Goal: Transaction & Acquisition: Purchase product/service

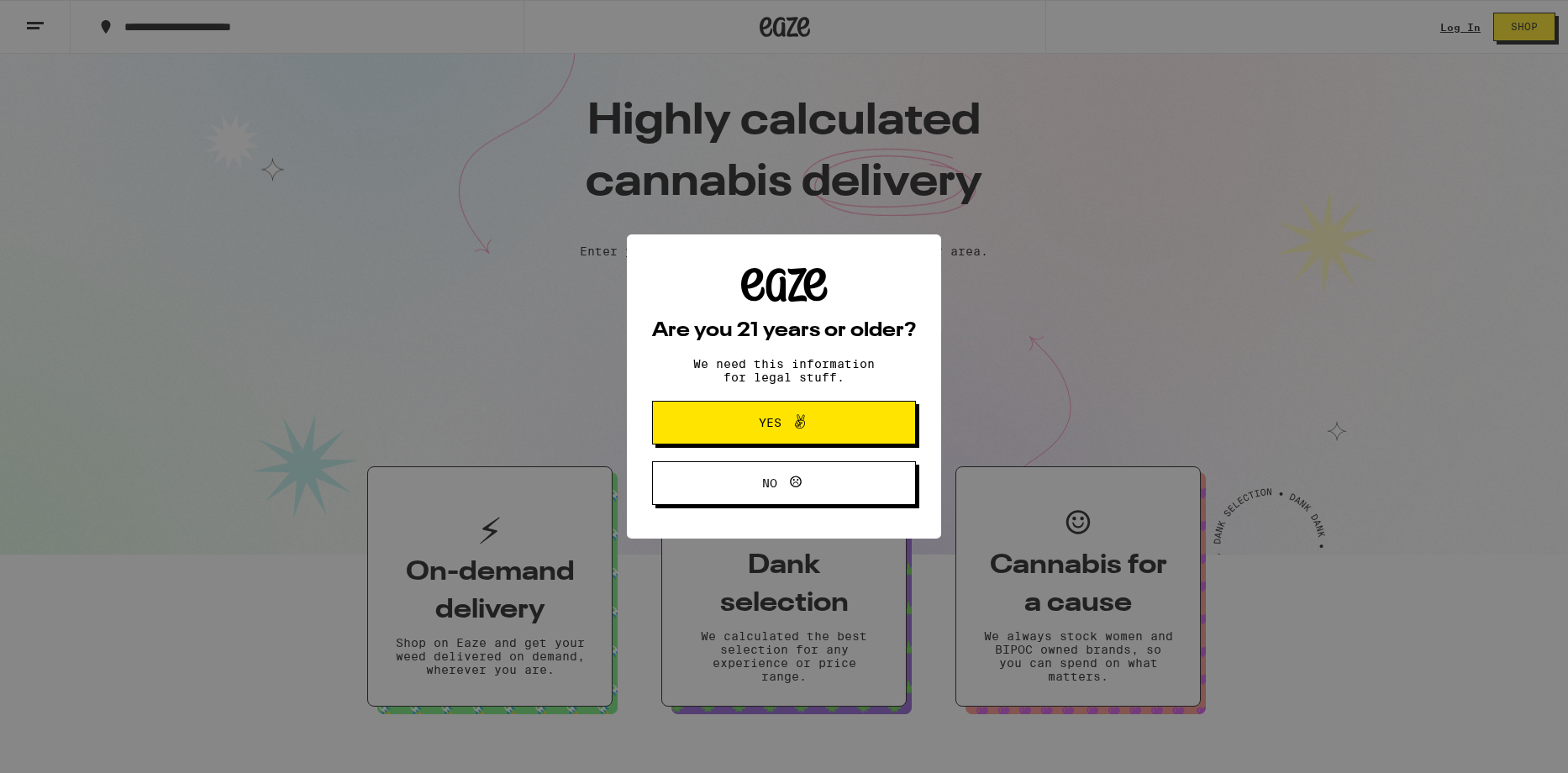
click at [847, 426] on button "Yes" at bounding box center [784, 422] width 264 height 43
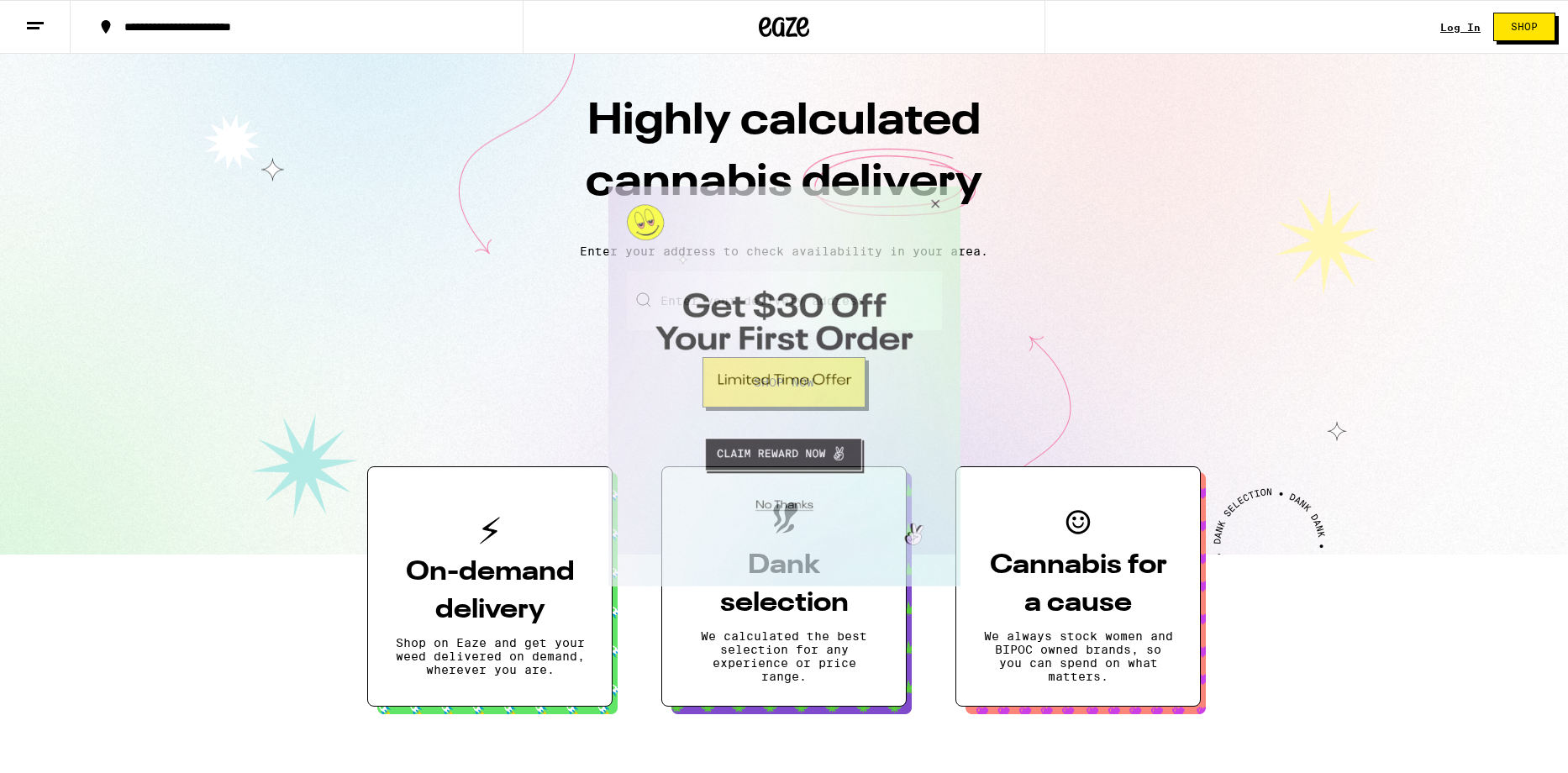
click at [803, 491] on button "Close Modal" at bounding box center [781, 502] width 342 height 26
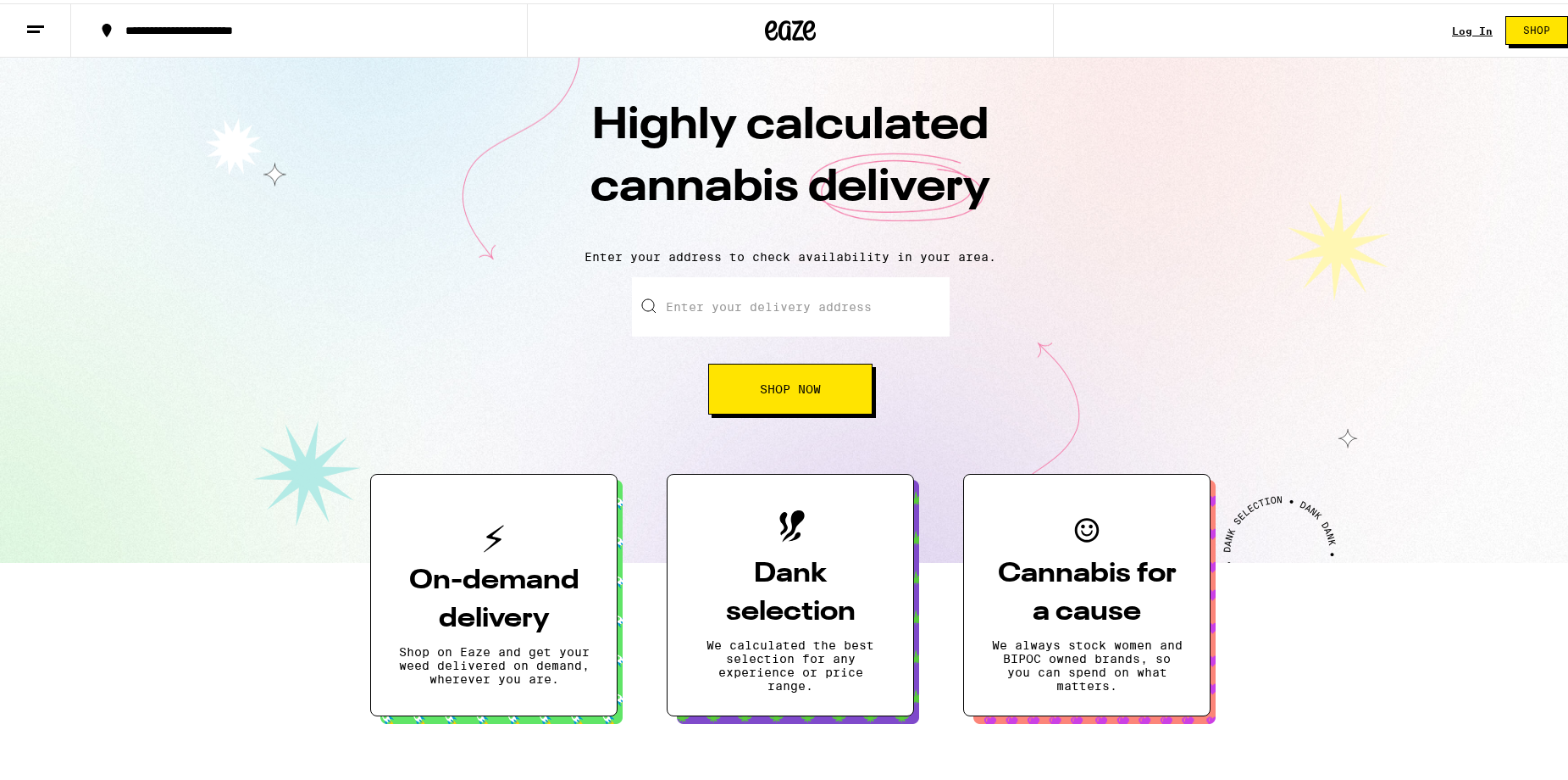
click at [47, 25] on button at bounding box center [36, 28] width 71 height 54
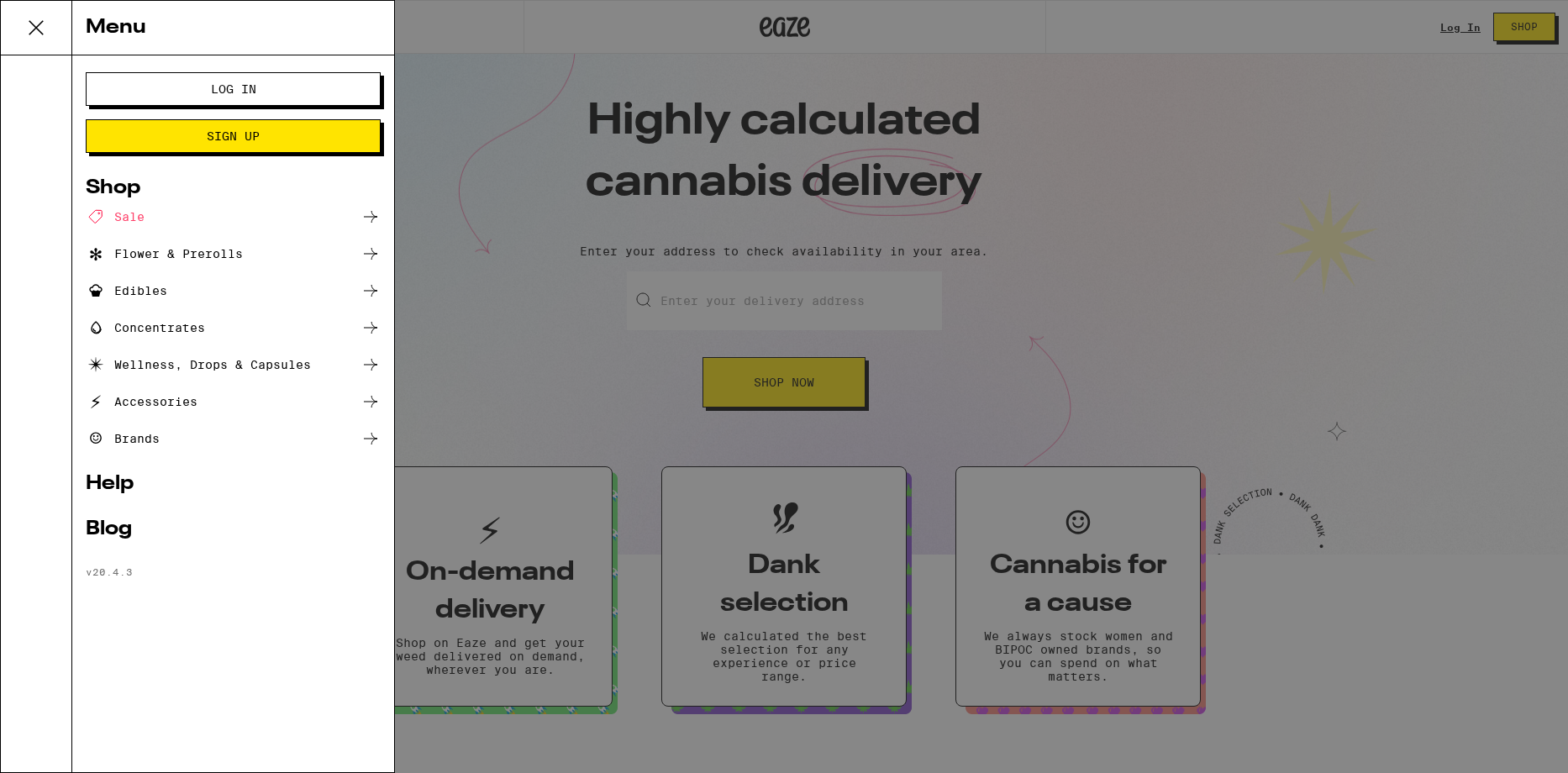
click at [212, 395] on div "Accessories" at bounding box center [233, 401] width 295 height 20
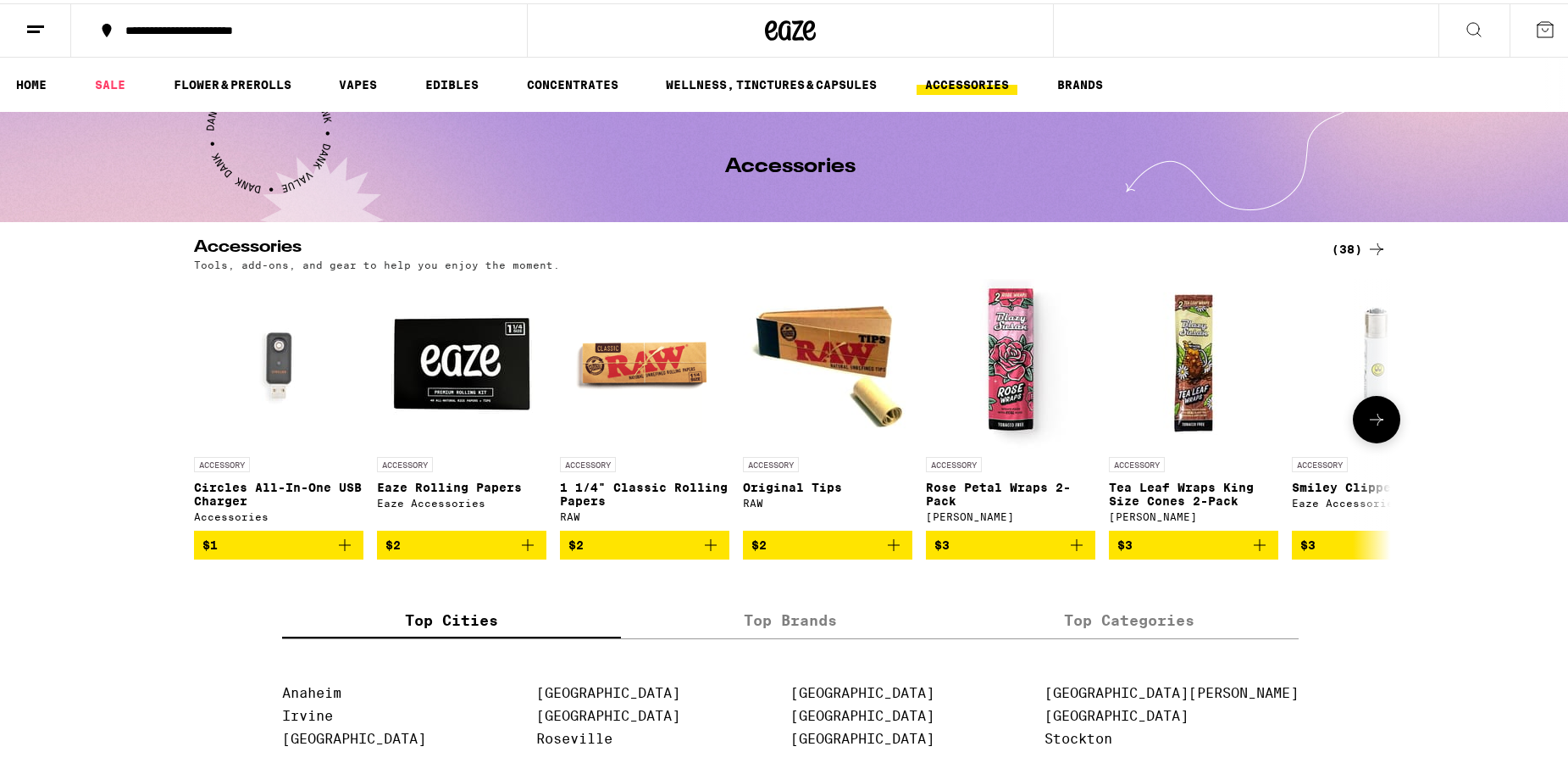
click at [1384, 422] on button at bounding box center [1376, 415] width 47 height 47
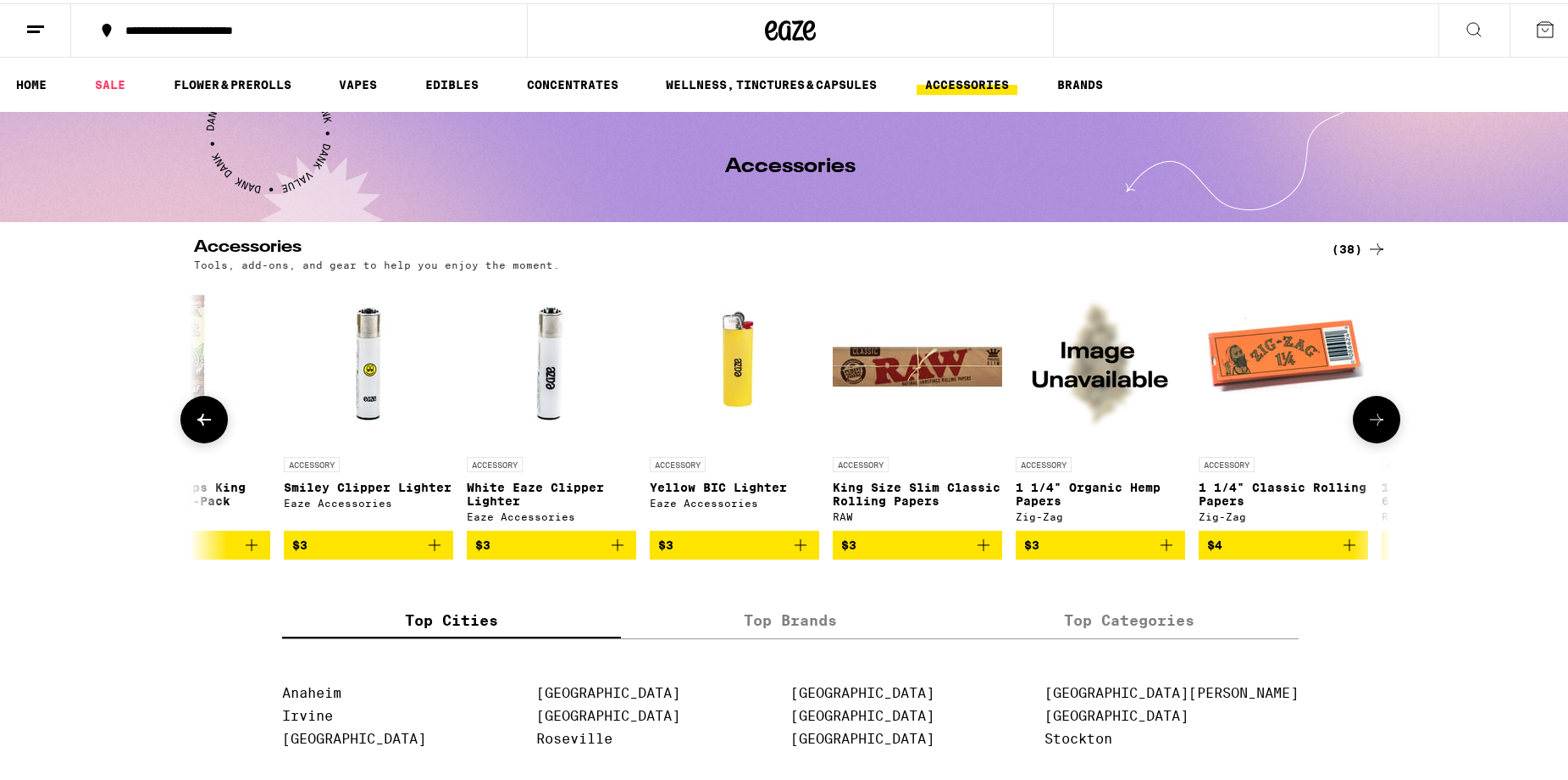
click at [1384, 422] on button at bounding box center [1376, 415] width 47 height 47
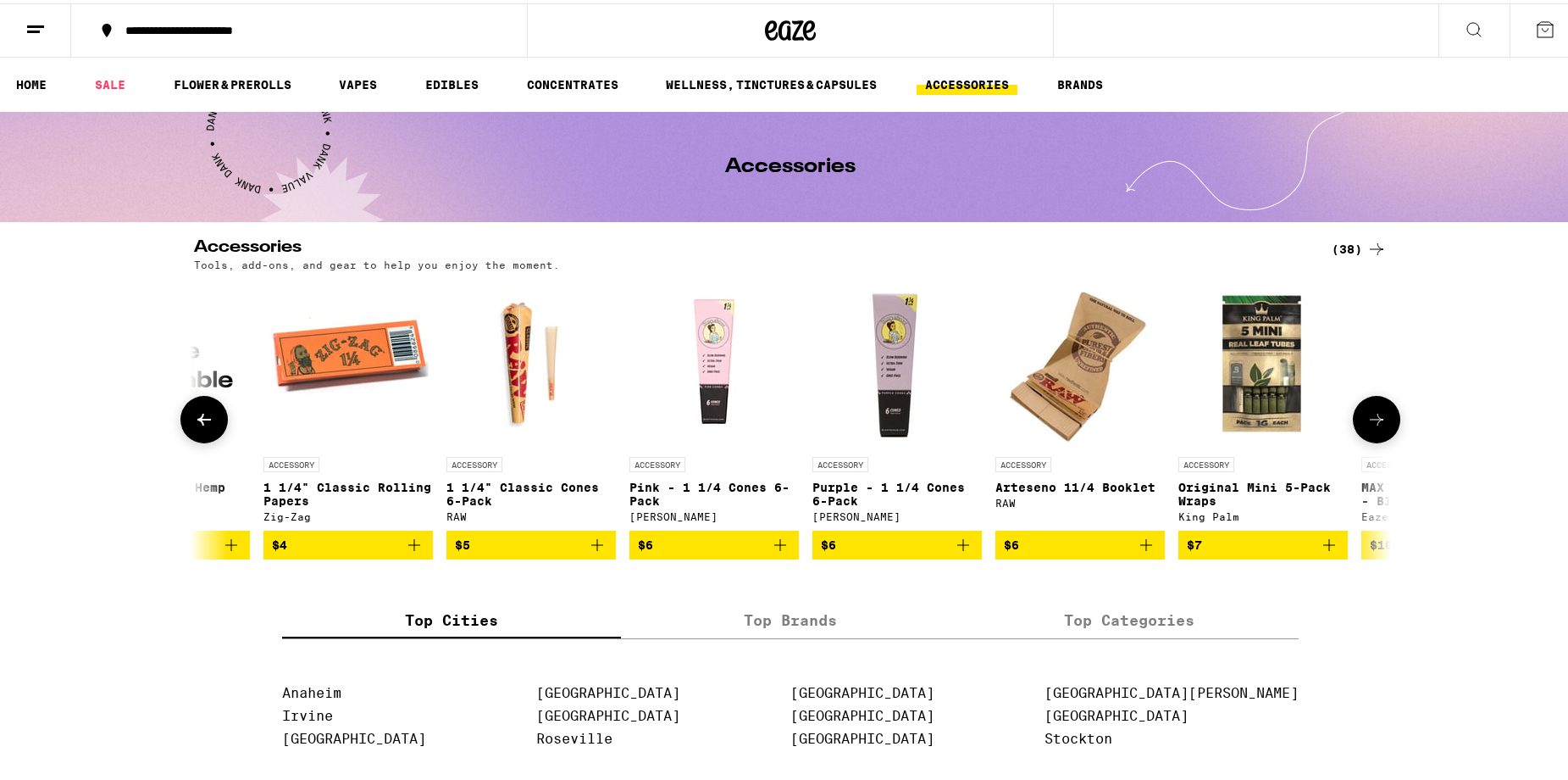
scroll to position [0, 2016]
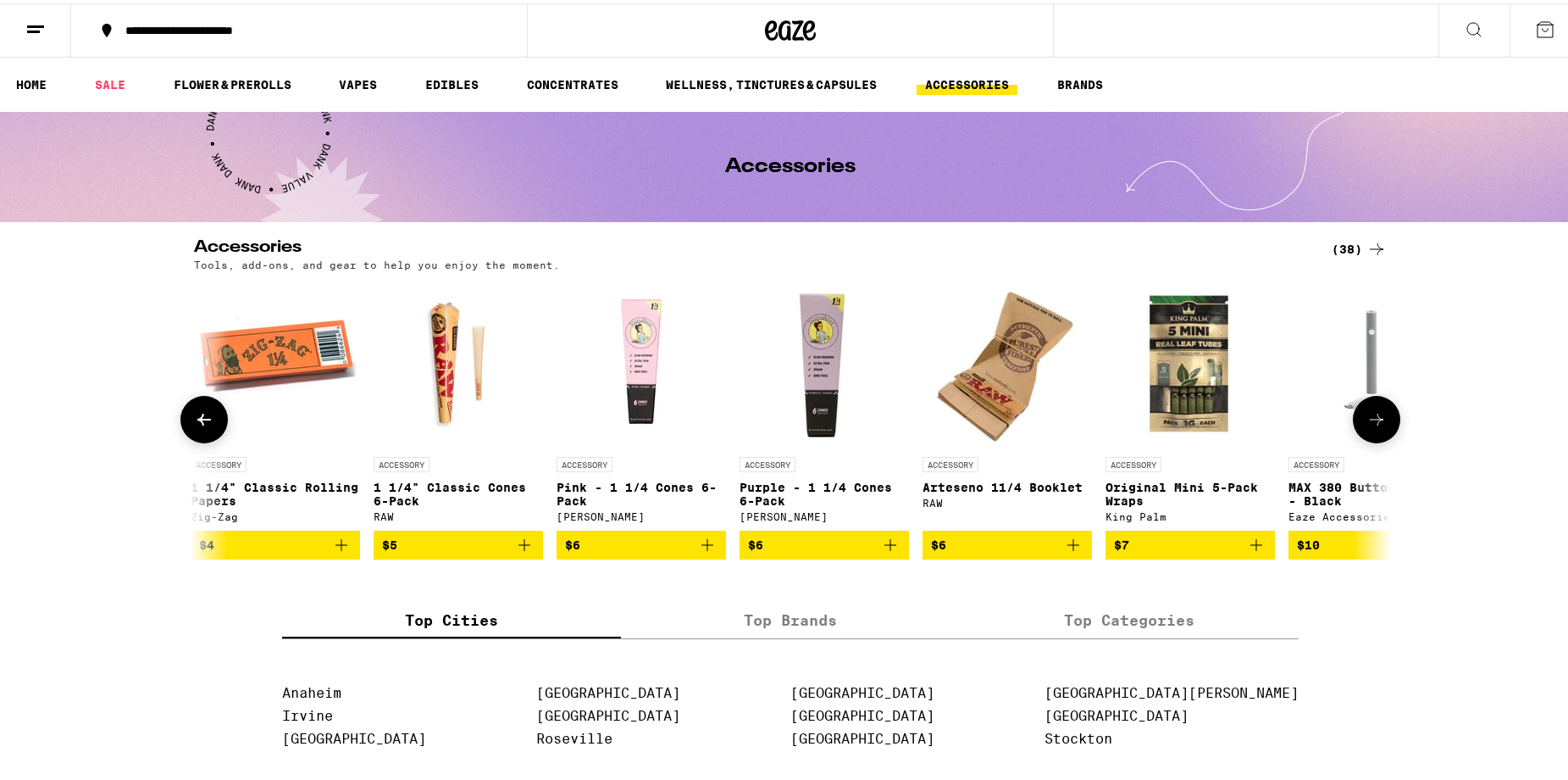
click at [1367, 411] on icon at bounding box center [1377, 416] width 21 height 21
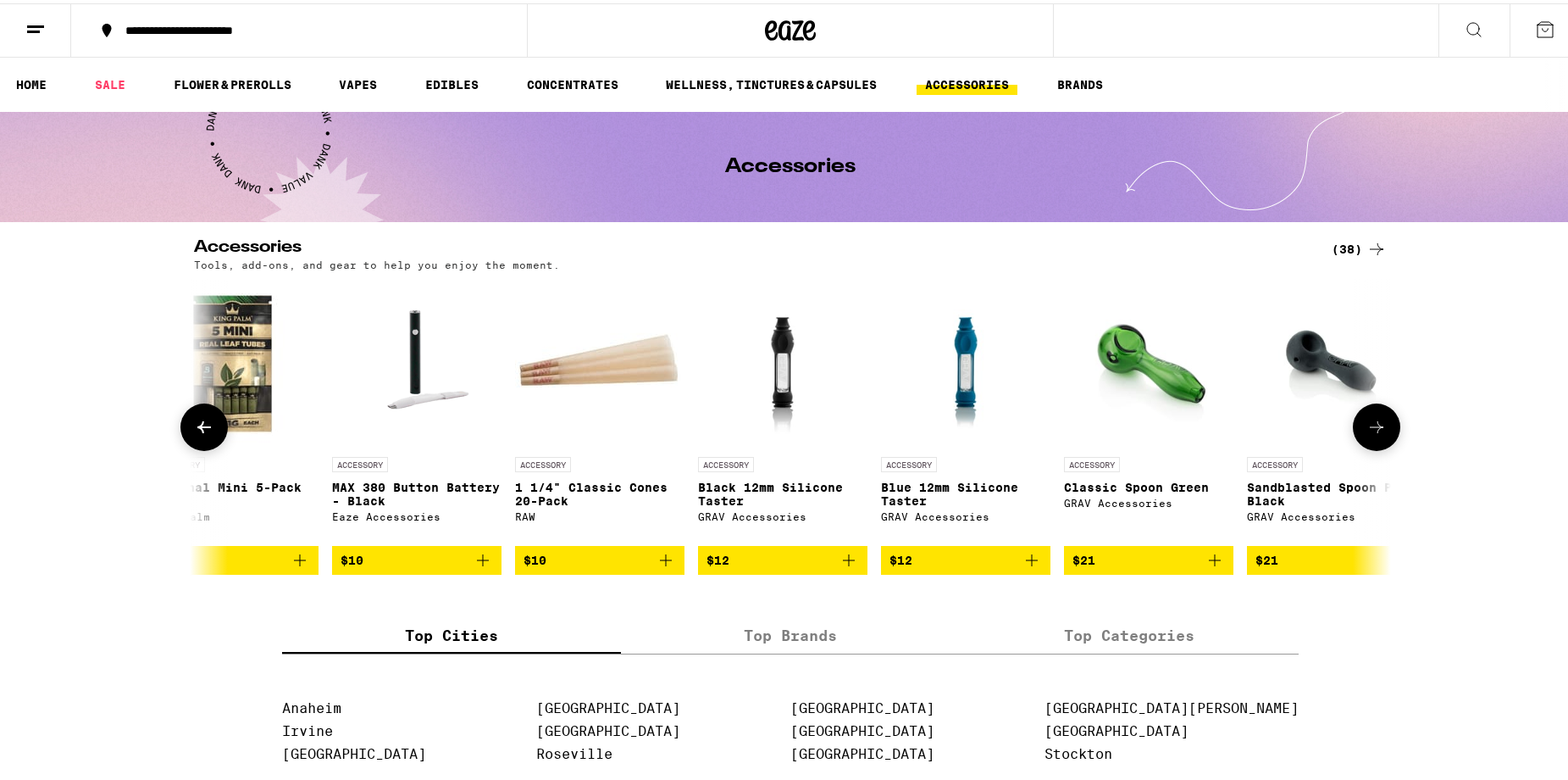
scroll to position [0, 3025]
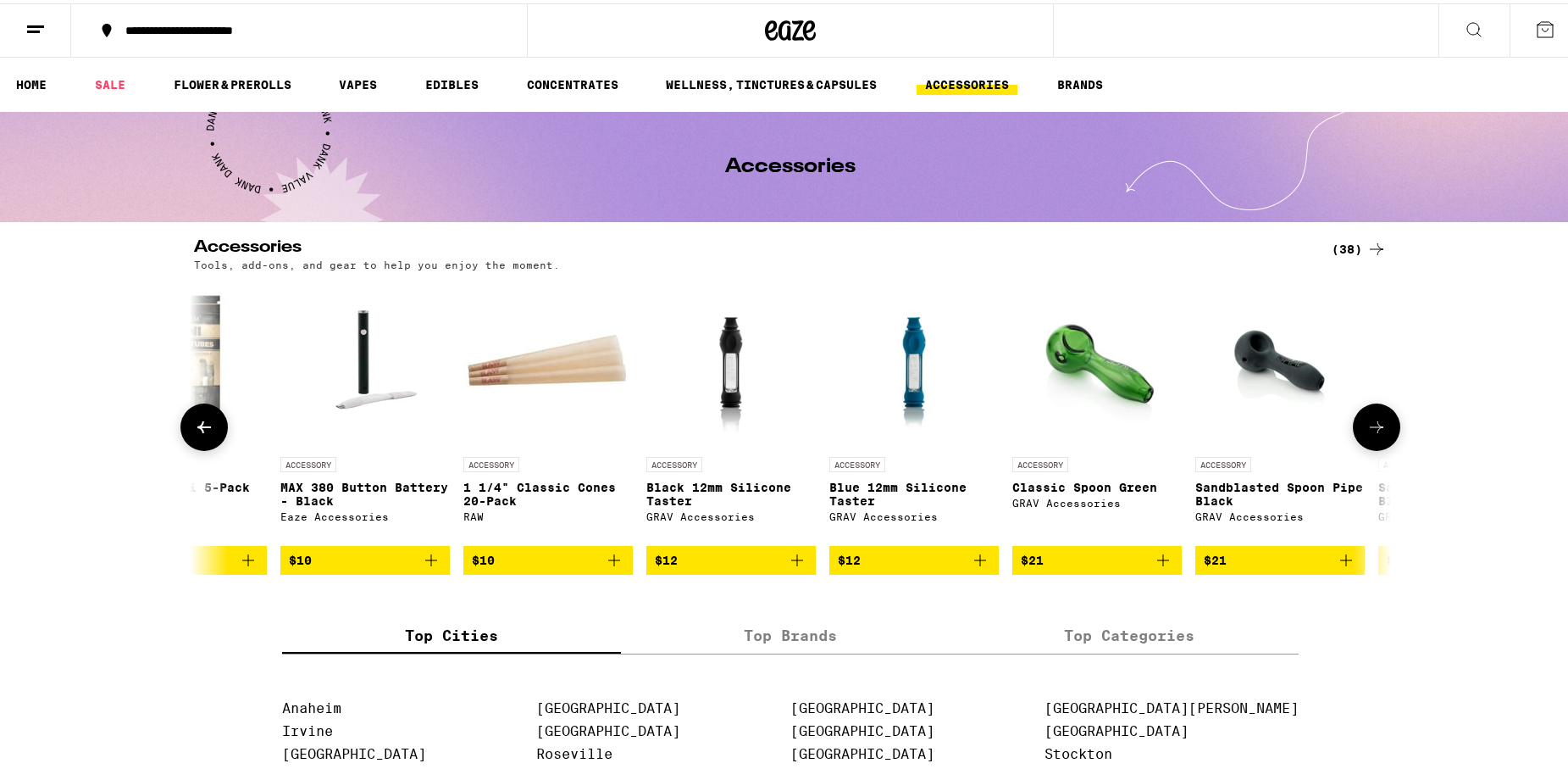
click at [1369, 415] on button at bounding box center [1376, 424] width 47 height 47
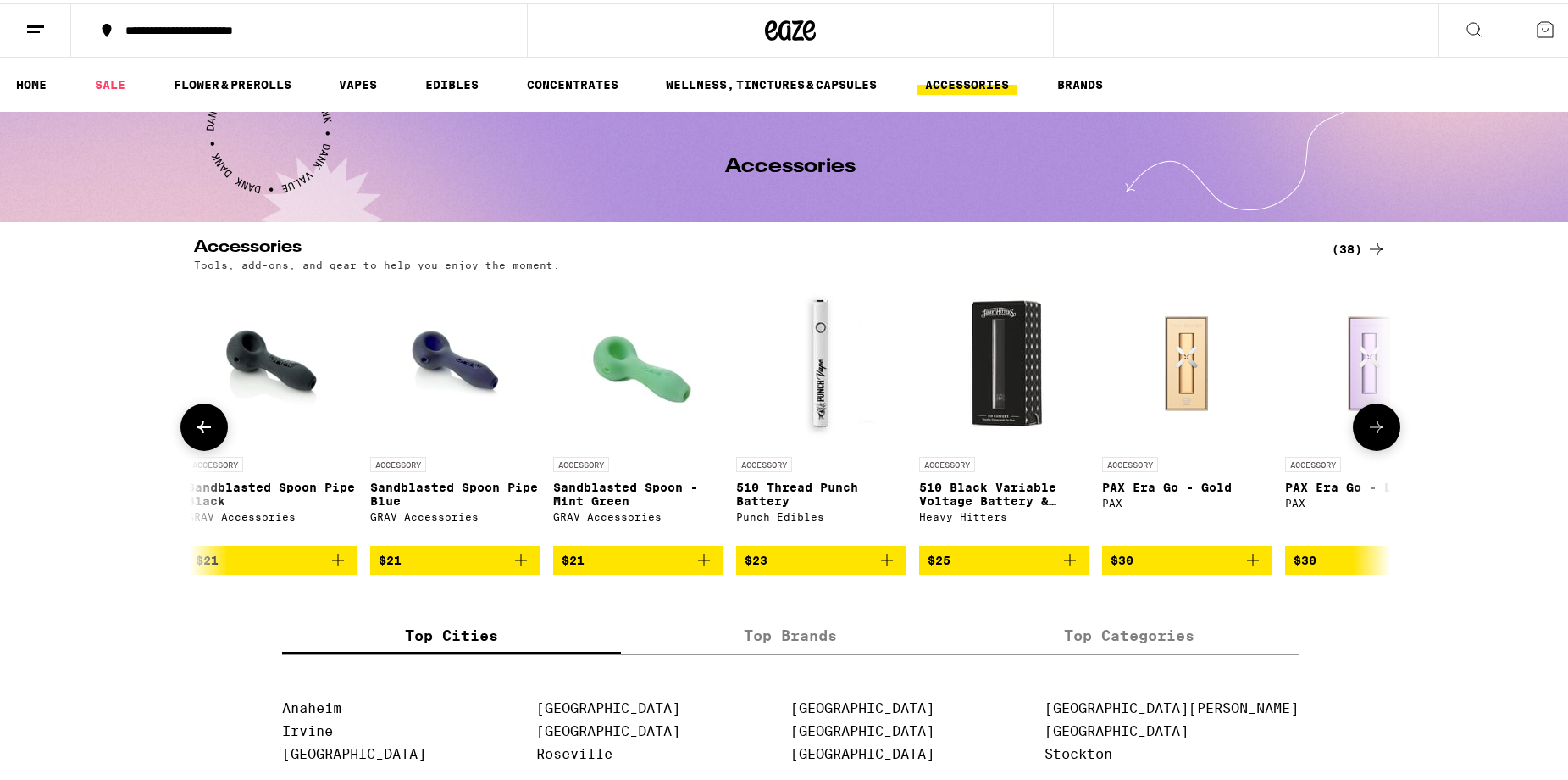
click at [1369, 415] on button at bounding box center [1376, 424] width 47 height 47
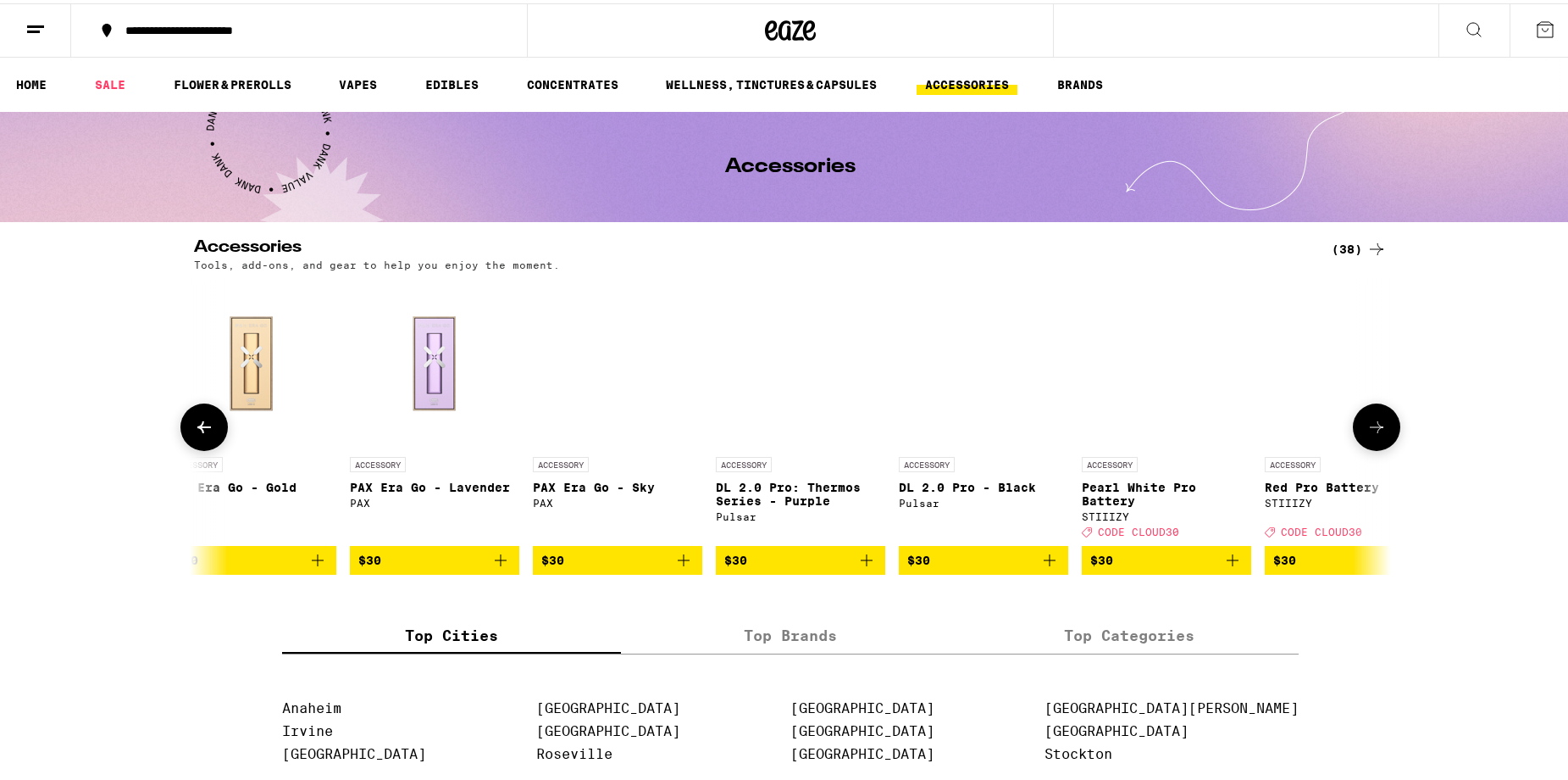
scroll to position [0, 5042]
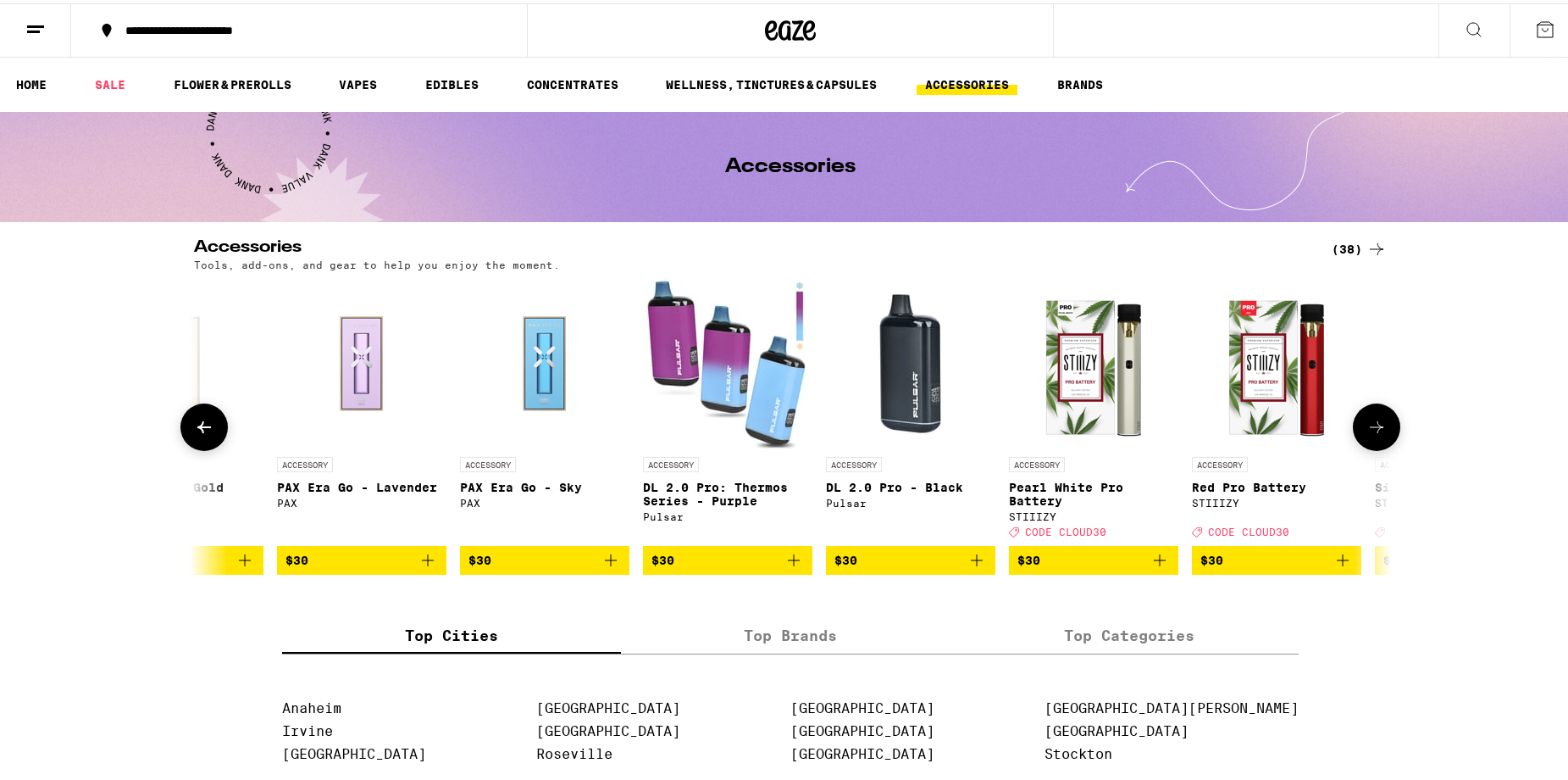
click at [1358, 424] on button at bounding box center [1376, 424] width 47 height 47
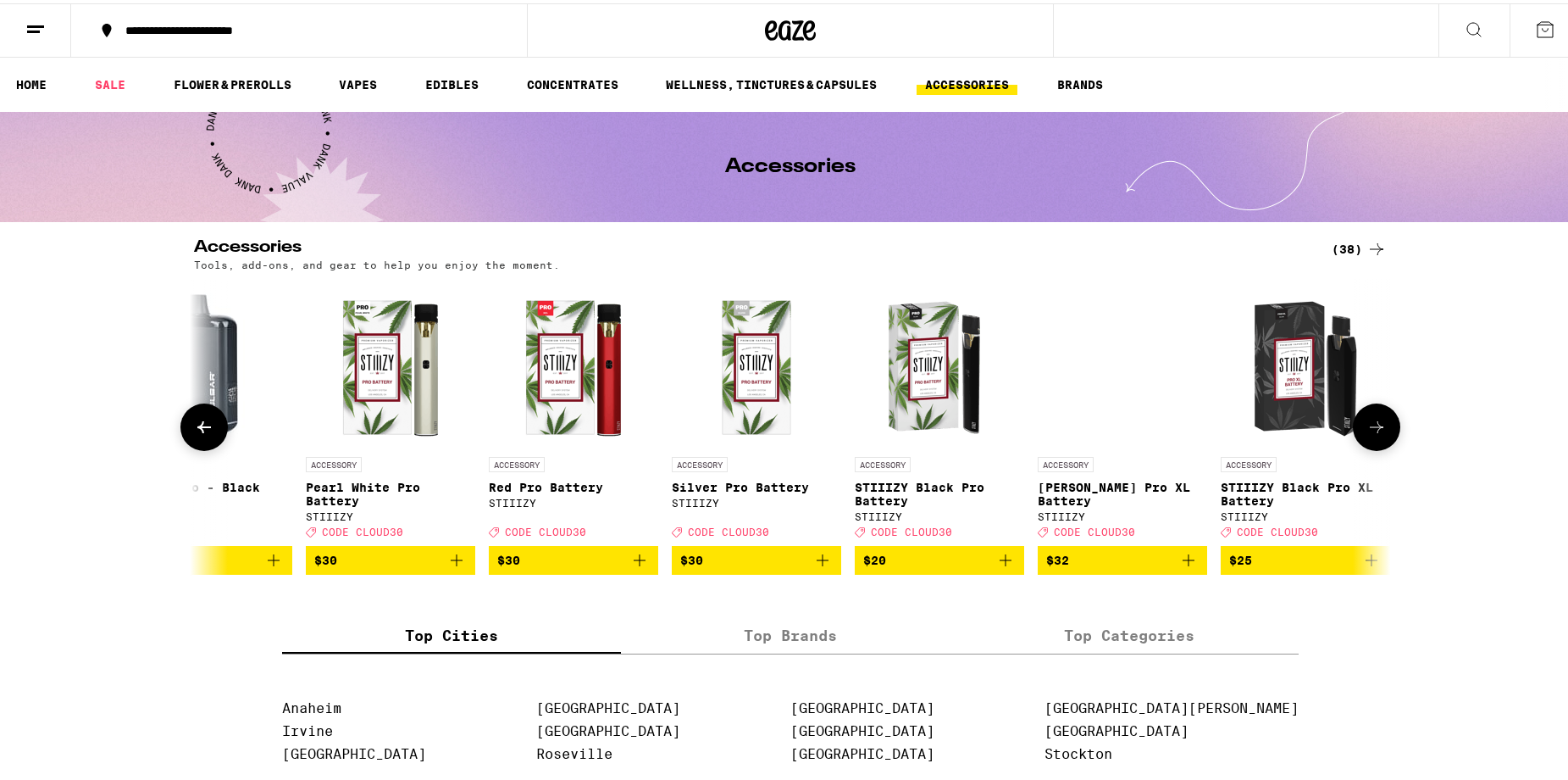
scroll to position [0, 5762]
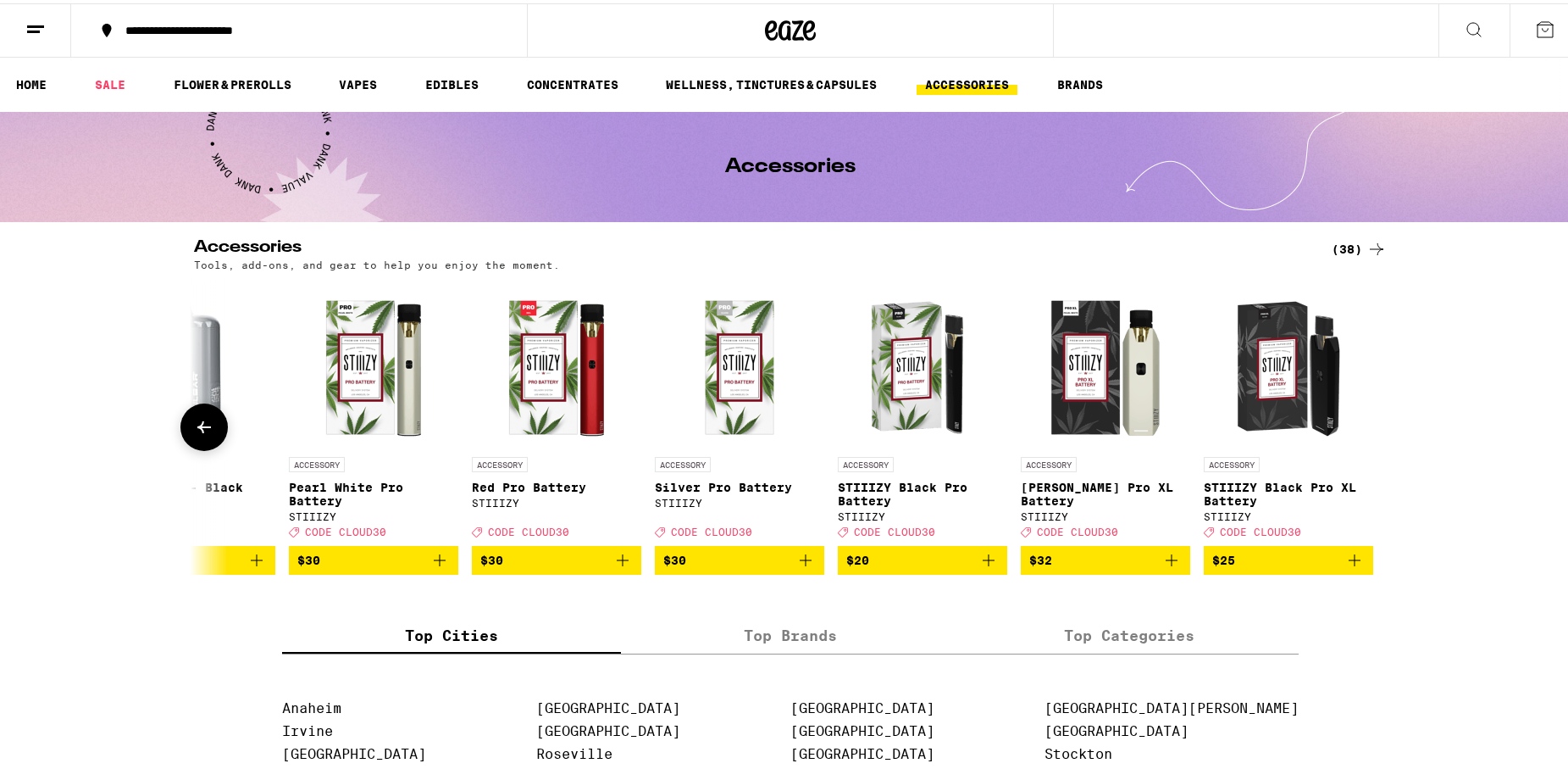
click at [1375, 444] on div at bounding box center [1376, 424] width 47 height 47
click at [354, 82] on link "VAPES" at bounding box center [358, 81] width 55 height 21
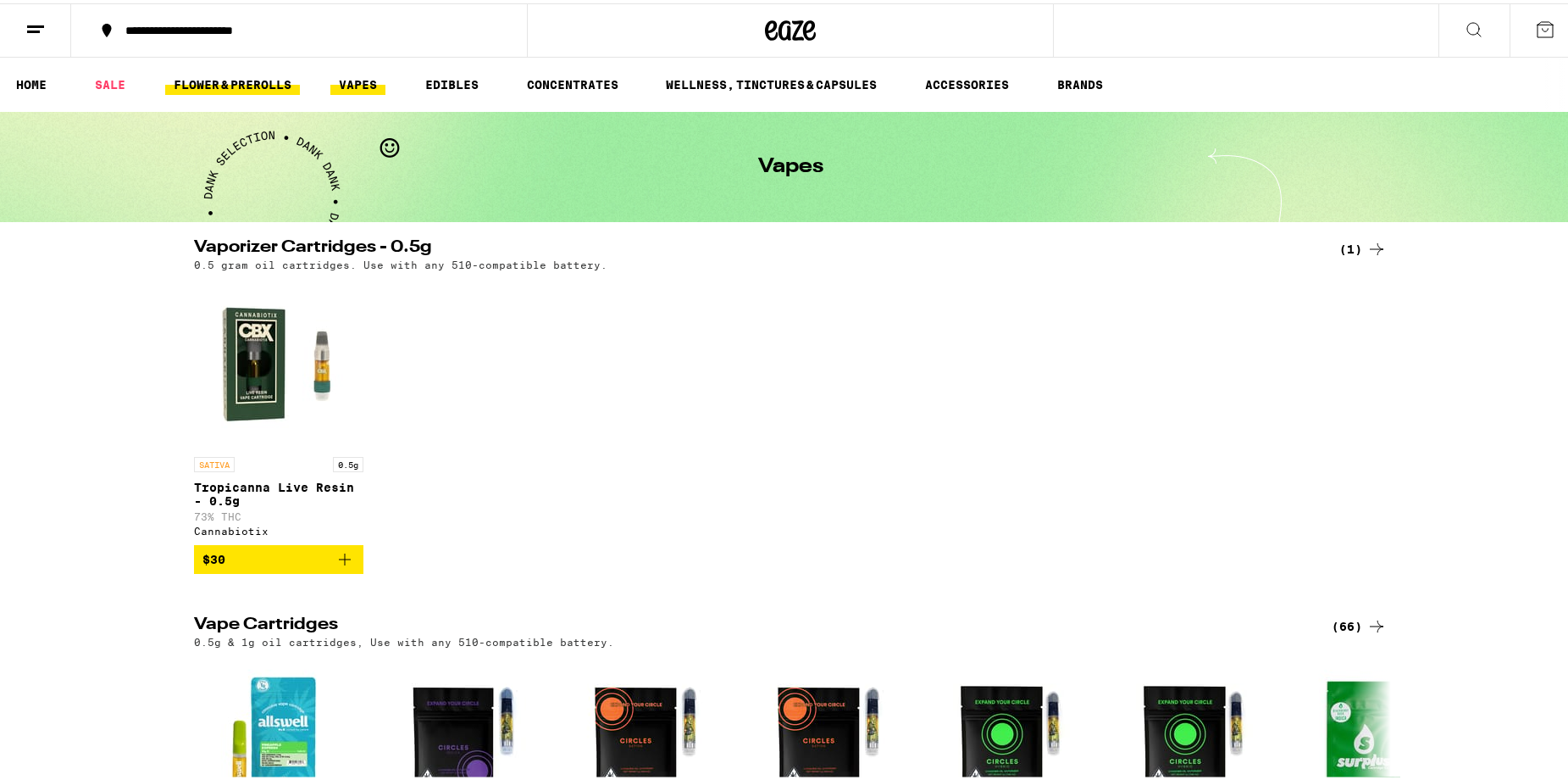
click at [272, 88] on link "FLOWER & PREROLLS" at bounding box center [232, 81] width 135 height 21
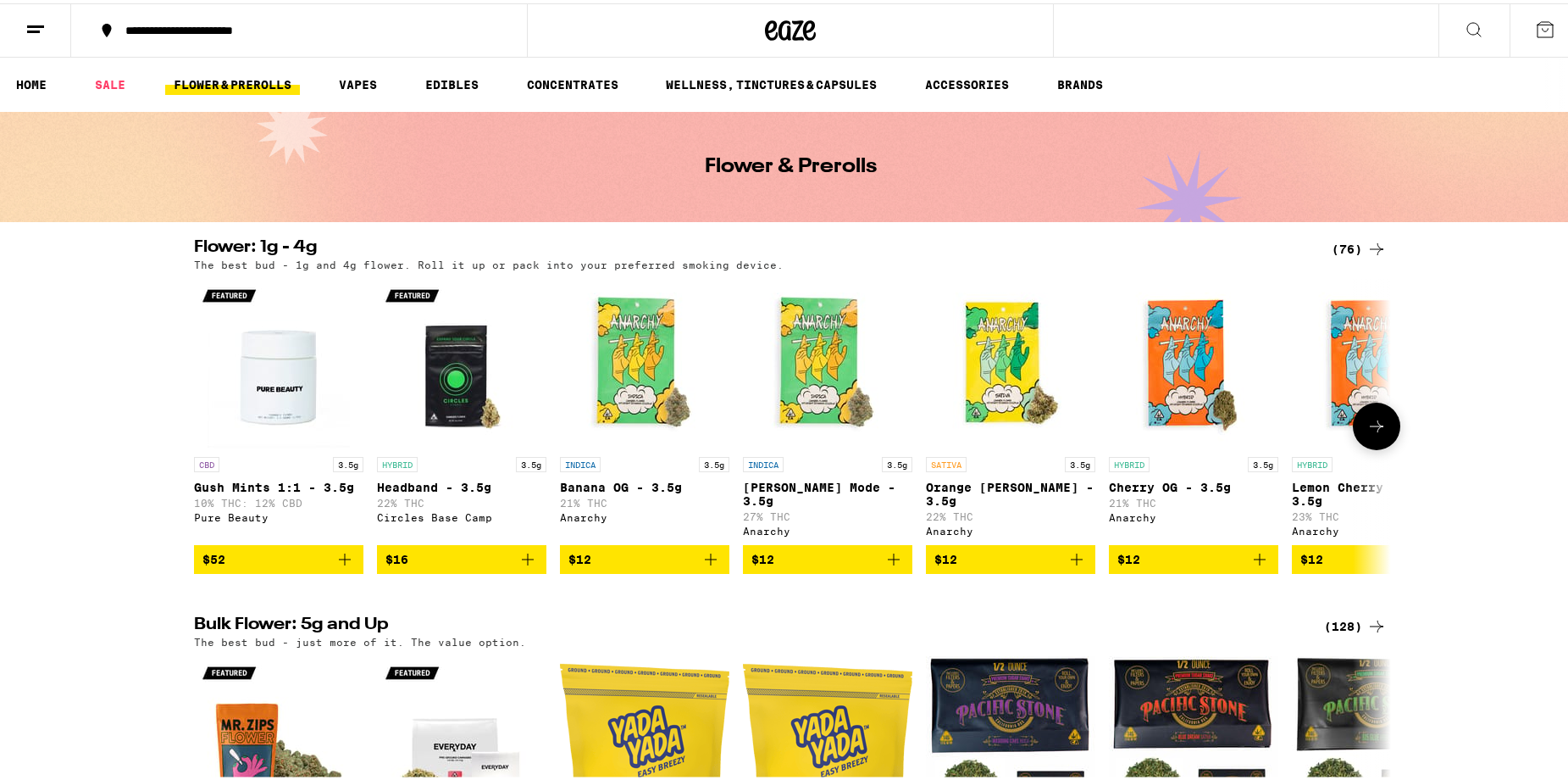
scroll to position [255, 0]
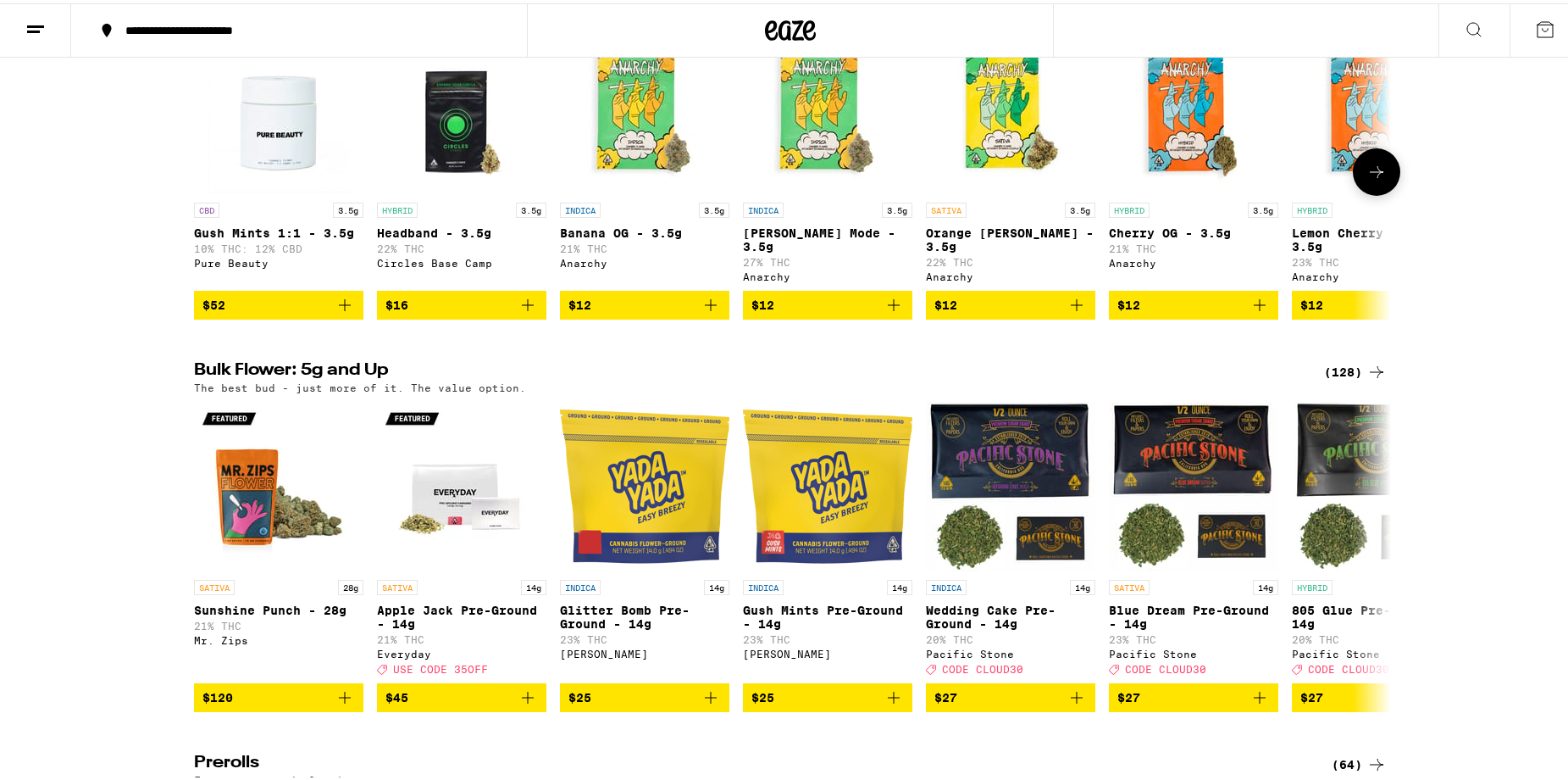
click at [1367, 179] on icon at bounding box center [1377, 168] width 21 height 21
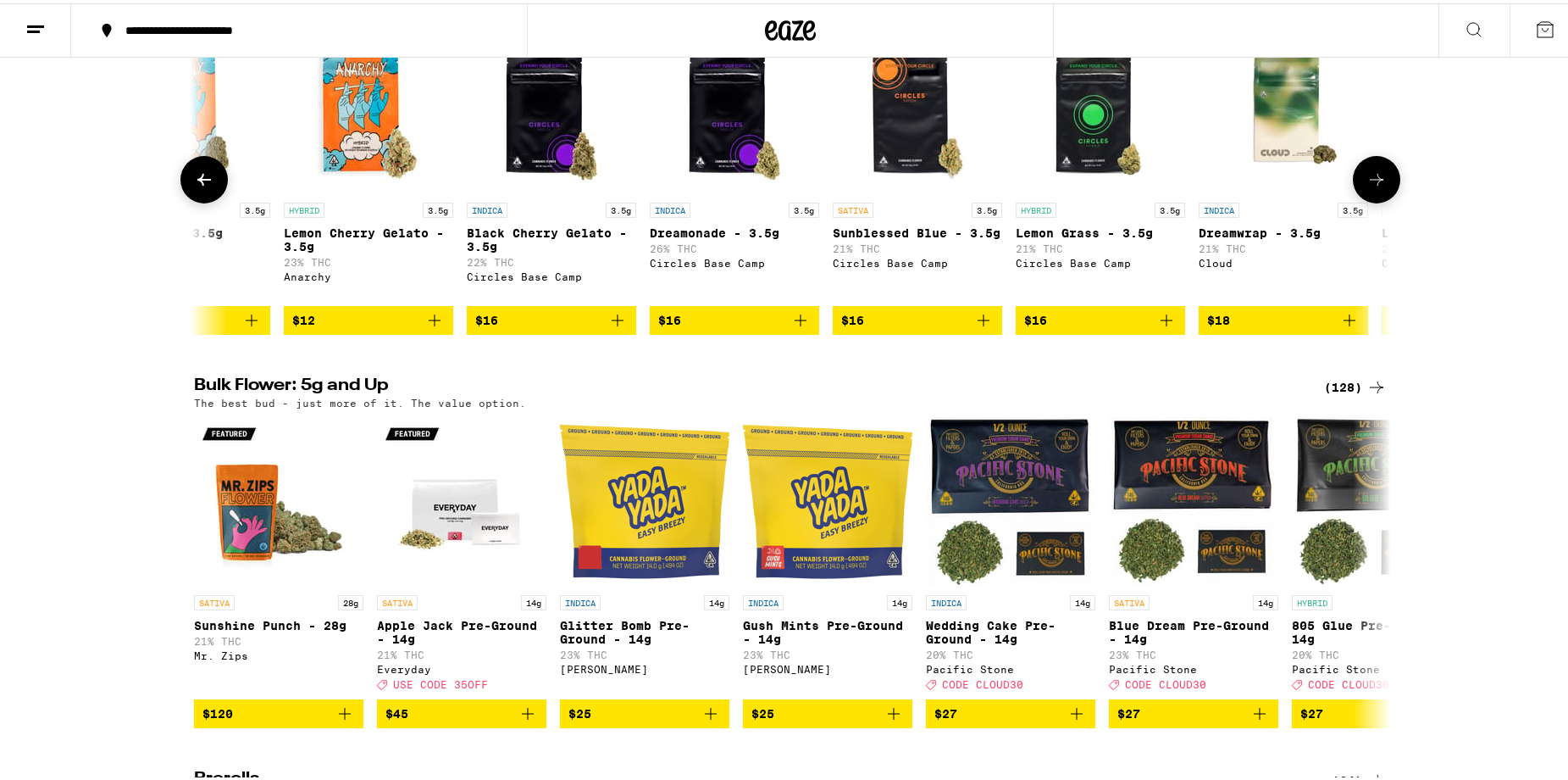
click at [1368, 179] on icon at bounding box center [1377, 176] width 21 height 21
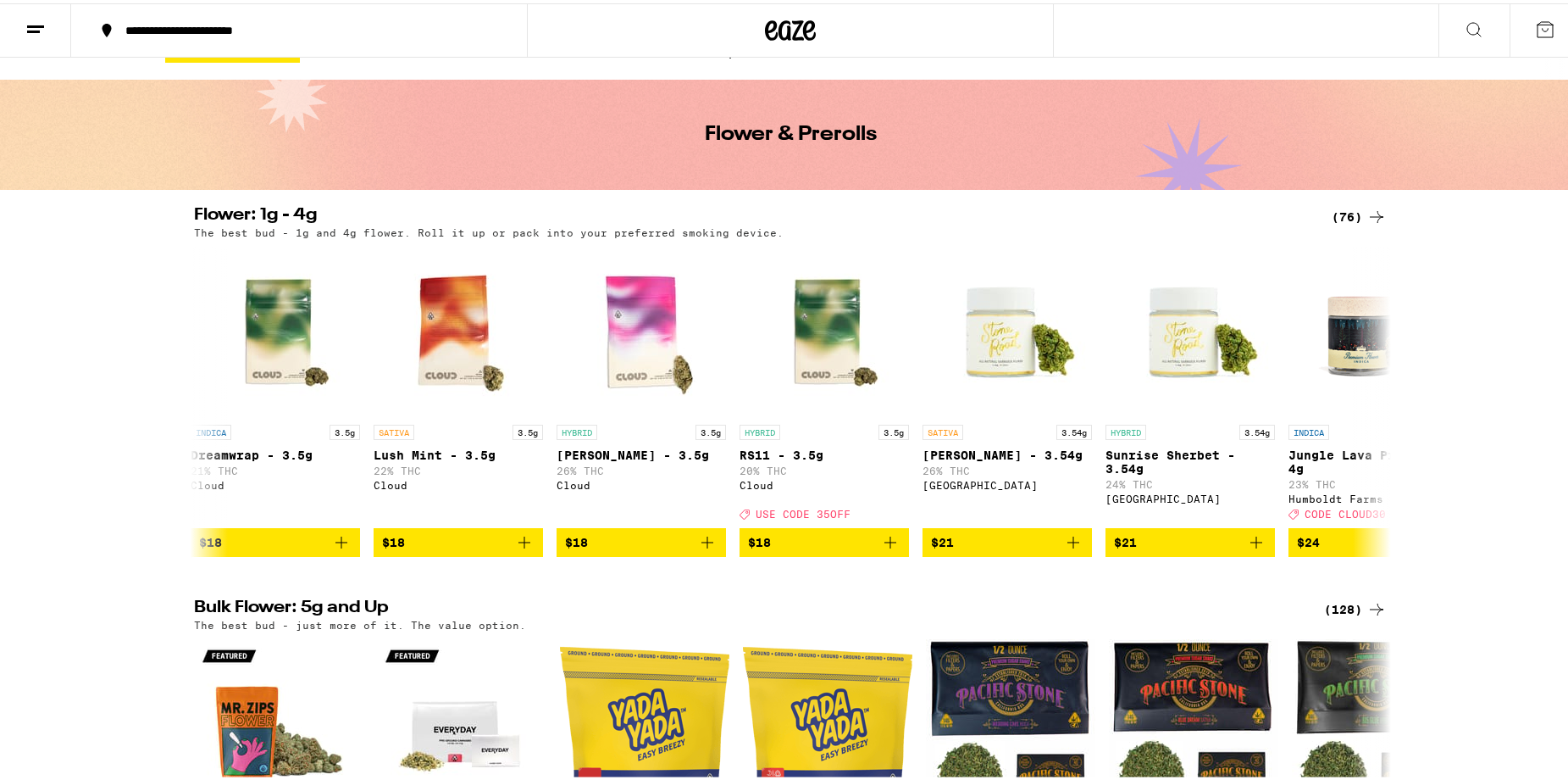
scroll to position [0, 0]
